Goal: Register for event/course

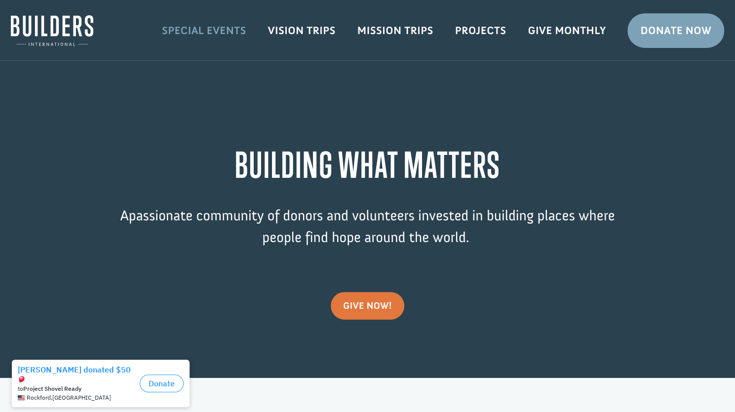
click at [219, 32] on link "Special Events" at bounding box center [204, 30] width 106 height 29
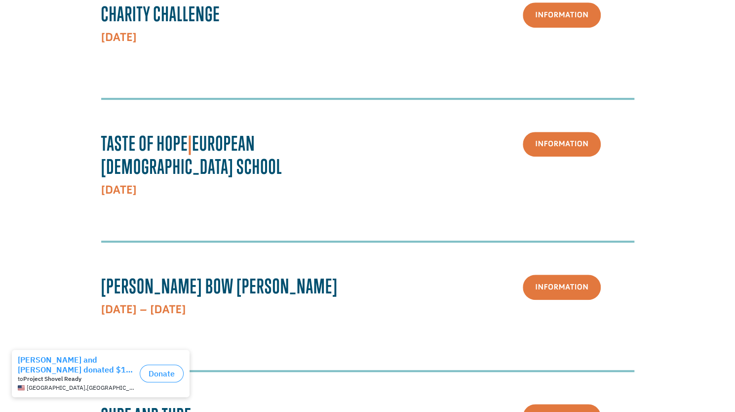
scroll to position [316, 0]
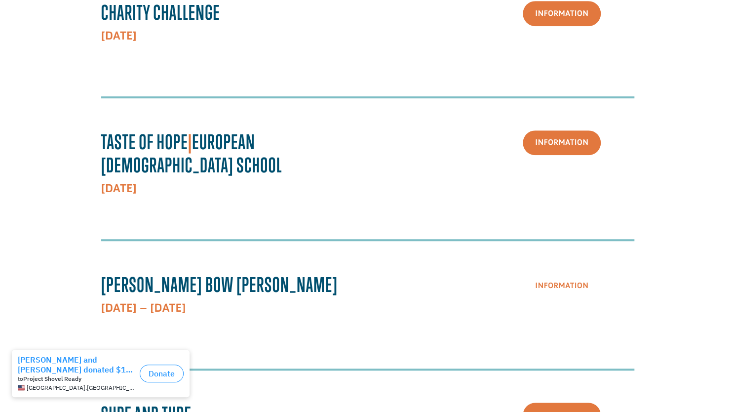
click at [552, 273] on link "Information" at bounding box center [562, 285] width 78 height 25
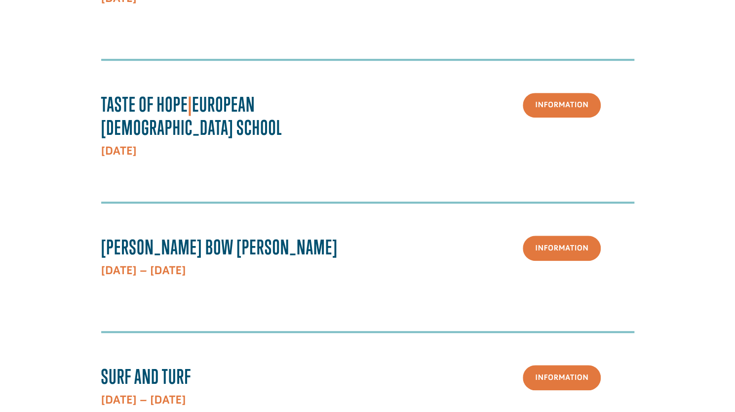
scroll to position [356, 0]
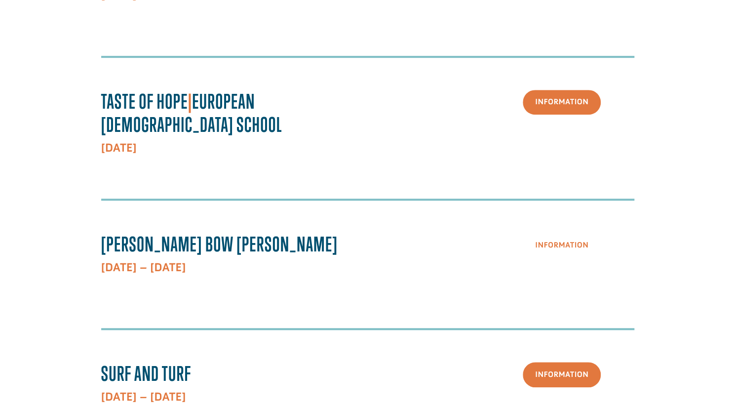
click at [565, 232] on link "Information" at bounding box center [562, 244] width 78 height 25
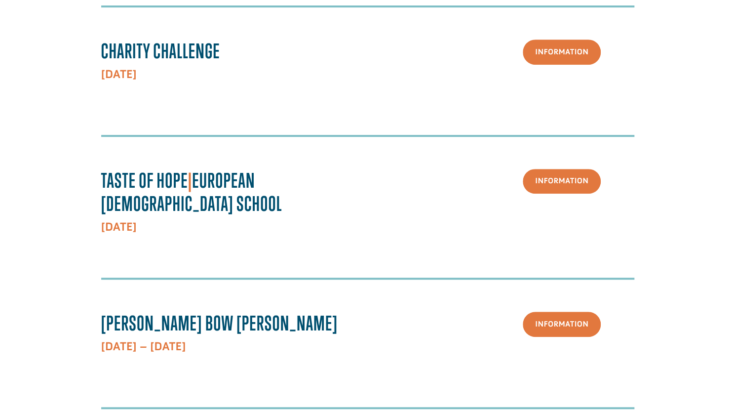
scroll to position [276, 0]
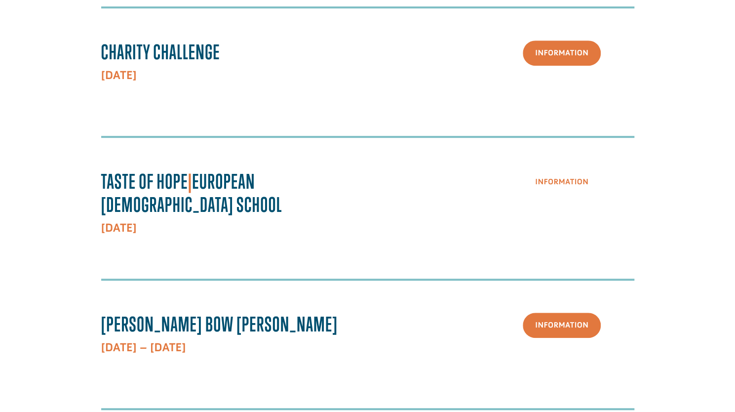
click at [557, 177] on link "Information" at bounding box center [562, 182] width 78 height 25
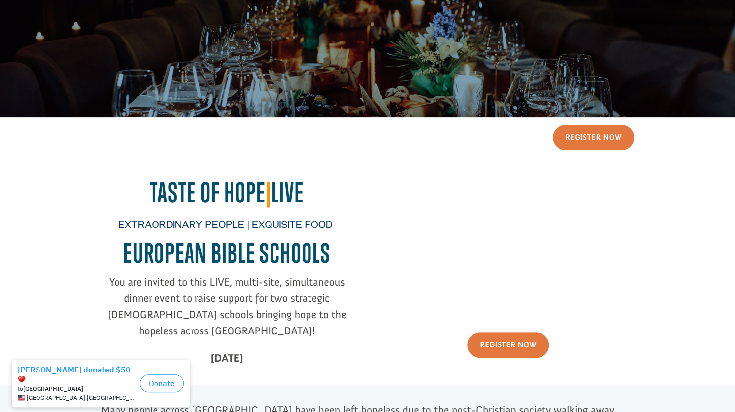
scroll to position [50, 0]
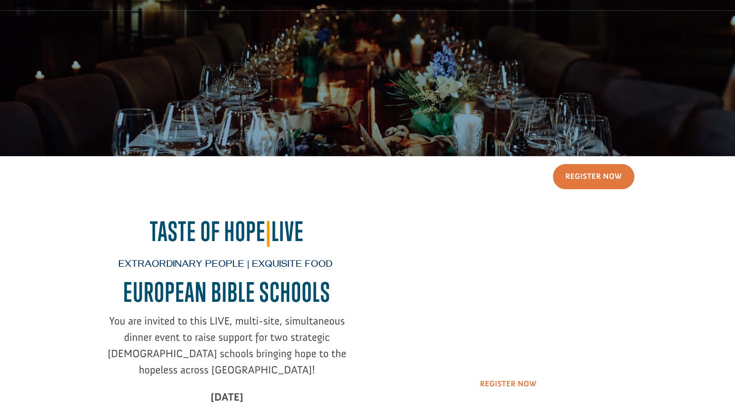
click at [506, 385] on link "Register Now" at bounding box center [507, 383] width 81 height 25
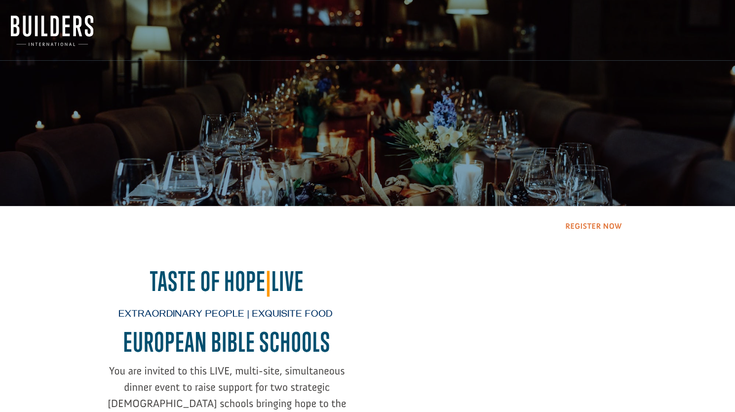
click at [590, 225] on link "Register Now" at bounding box center [593, 226] width 81 height 25
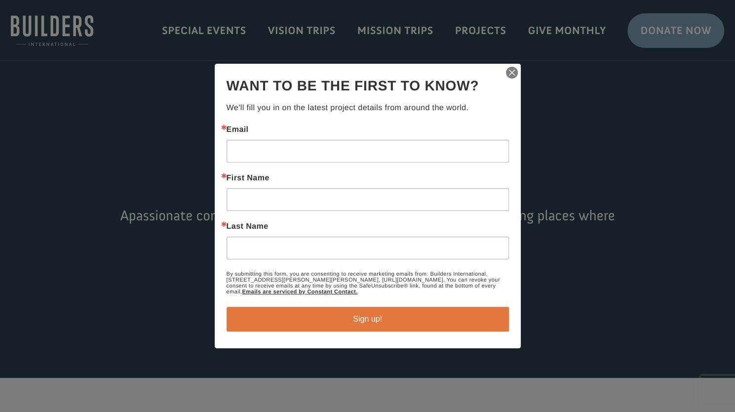
click at [513, 71] on img "button" at bounding box center [512, 73] width 14 height 14
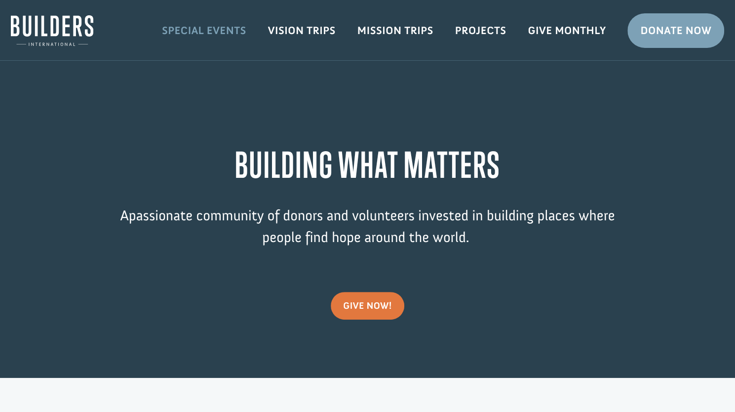
click at [224, 29] on link "Special Events" at bounding box center [204, 30] width 106 height 29
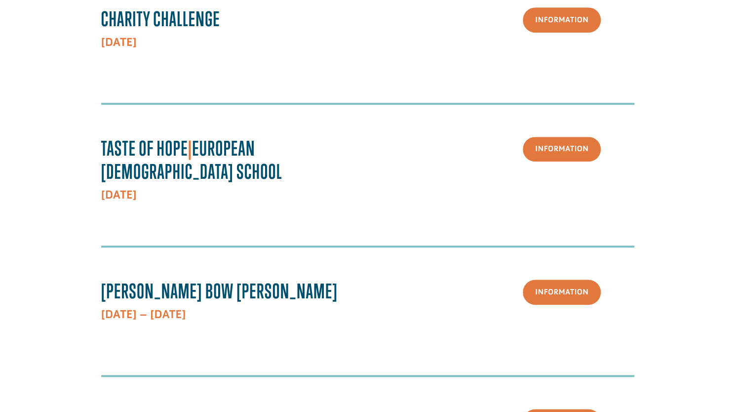
scroll to position [311, 0]
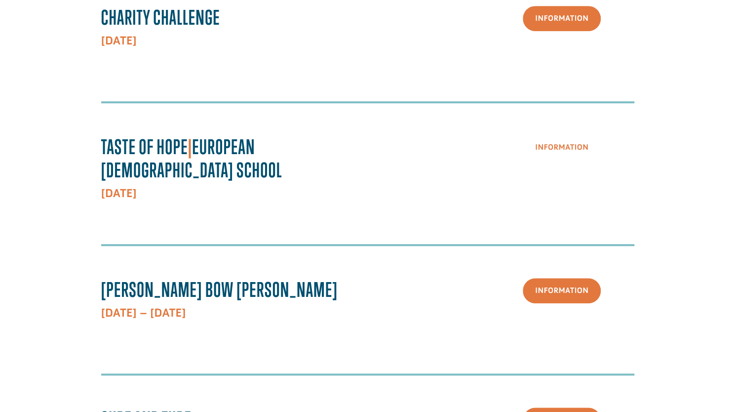
click at [550, 149] on link "Information" at bounding box center [562, 147] width 78 height 25
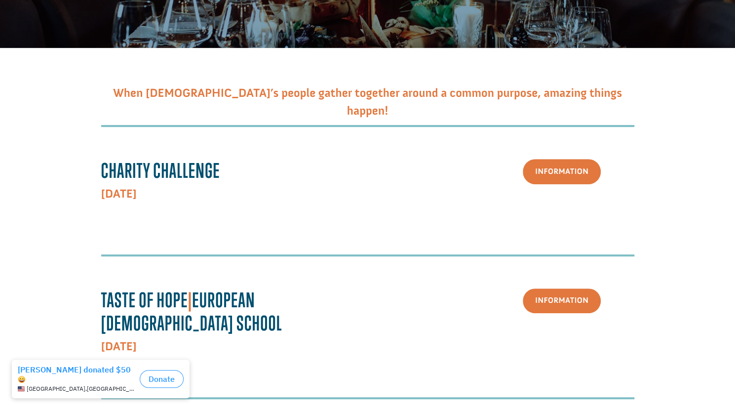
scroll to position [160, 0]
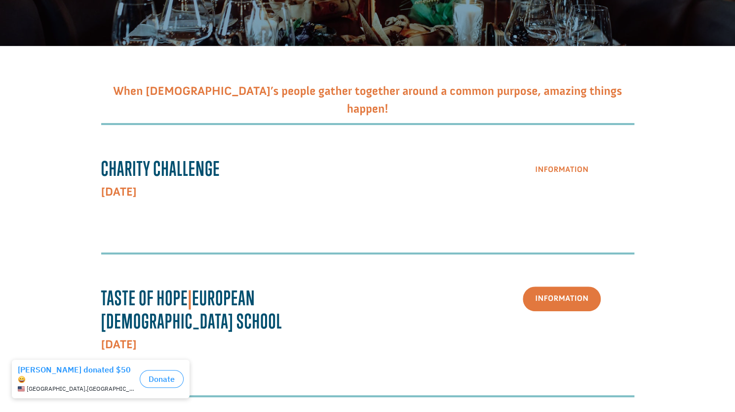
click at [554, 165] on link "Information" at bounding box center [562, 169] width 78 height 25
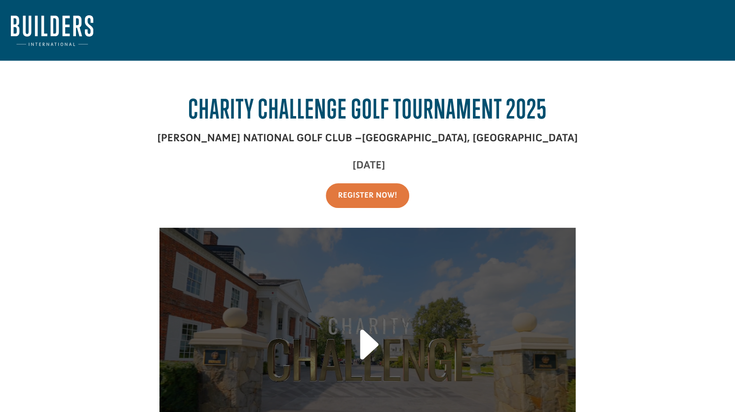
click at [368, 346] on link at bounding box center [367, 350] width 59 height 70
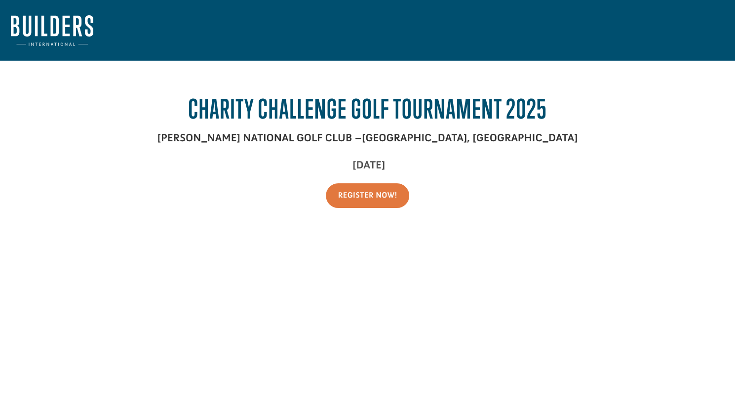
drag, startPoint x: 572, startPoint y: 282, endPoint x: 683, endPoint y: 210, distance: 132.2
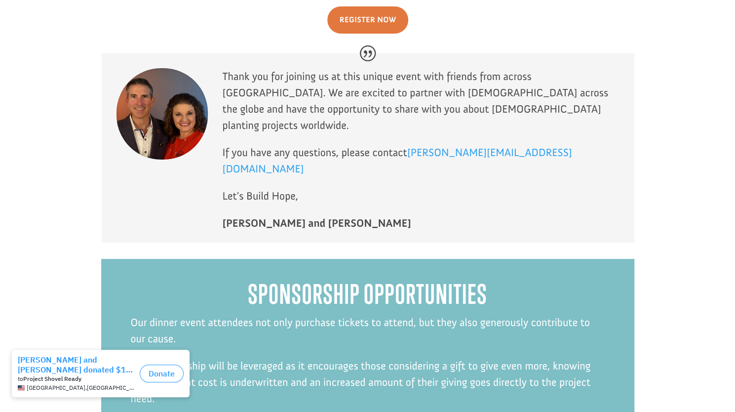
scroll to position [2339, 0]
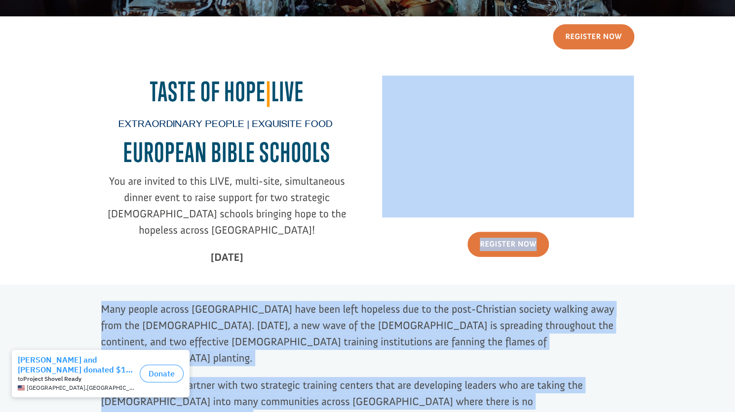
drag, startPoint x: 738, startPoint y: 52, endPoint x: 693, endPoint y: 74, distance: 50.5
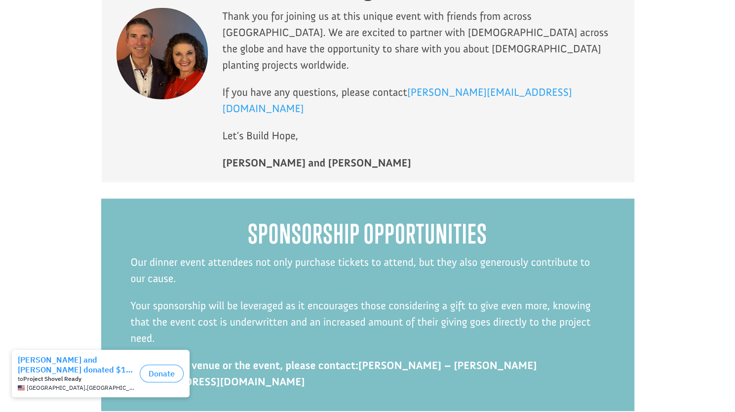
scroll to position [2339, 0]
